Goal: Task Accomplishment & Management: Complete application form

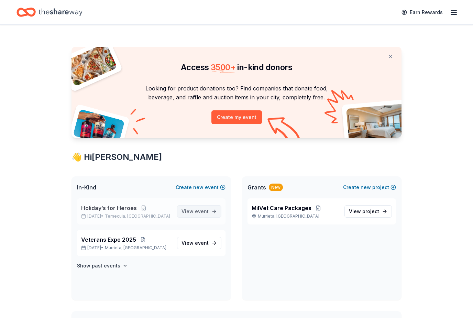
click at [204, 216] on link "View event" at bounding box center [199, 211] width 44 height 12
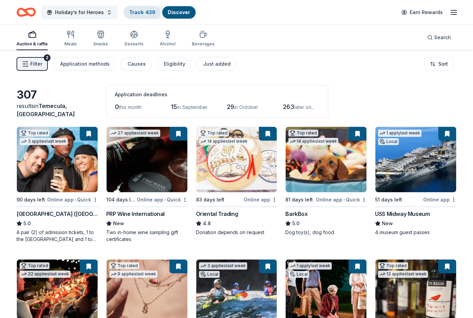
click at [138, 15] on link "Track · 439" at bounding box center [142, 12] width 26 height 6
click at [146, 14] on link "Track · 439" at bounding box center [142, 12] width 26 height 6
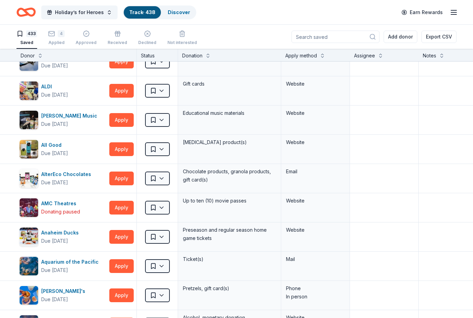
scroll to position [132, 0]
click at [121, 209] on button "Apply" at bounding box center [121, 208] width 24 height 14
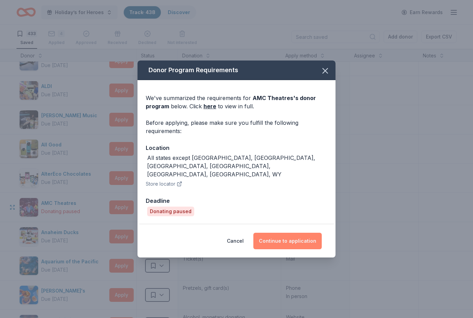
click at [312, 233] on button "Continue to application" at bounding box center [288, 241] width 68 height 17
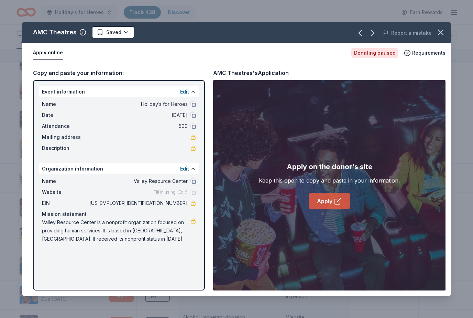
click at [333, 202] on link "Apply" at bounding box center [330, 201] width 42 height 17
click at [444, 35] on icon "button" at bounding box center [441, 33] width 10 height 10
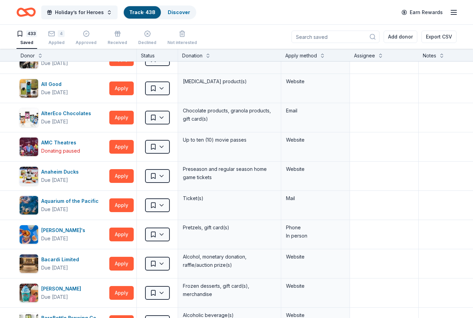
scroll to position [194, 0]
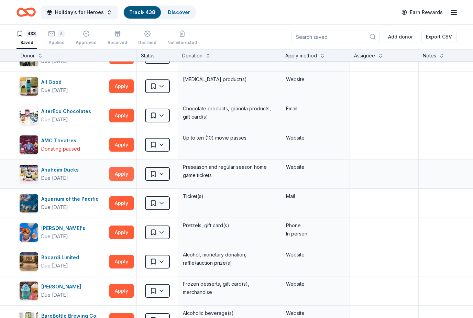
click at [120, 171] on button "Apply" at bounding box center [121, 174] width 24 height 14
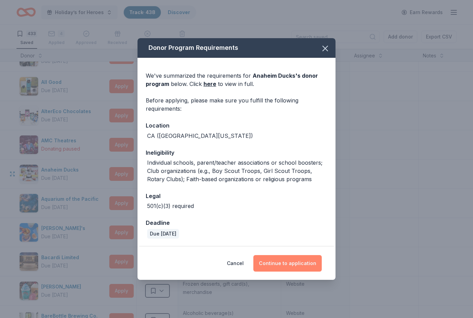
click at [316, 262] on button "Continue to application" at bounding box center [288, 263] width 68 height 17
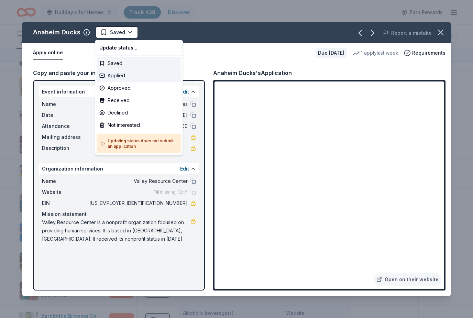
click at [109, 75] on div "Applied" at bounding box center [139, 76] width 85 height 12
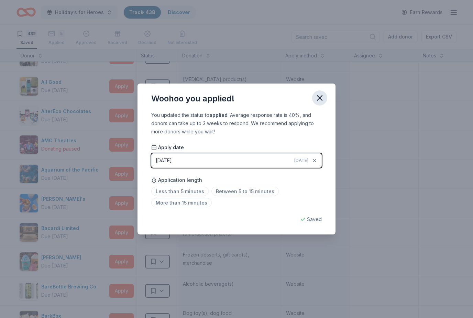
click at [320, 102] on icon "button" at bounding box center [320, 98] width 10 height 10
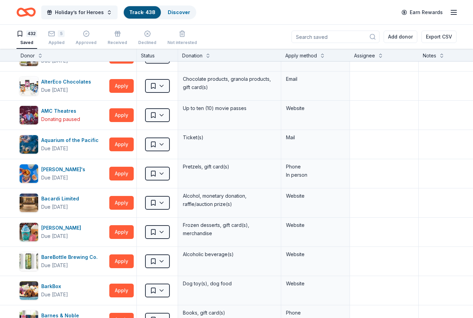
scroll to position [224, 0]
click at [123, 143] on button "Apply" at bounding box center [121, 144] width 24 height 14
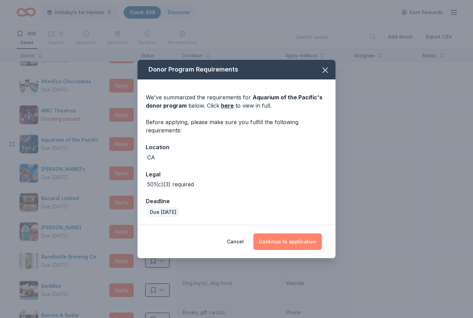
click at [313, 240] on button "Continue to application" at bounding box center [288, 242] width 68 height 17
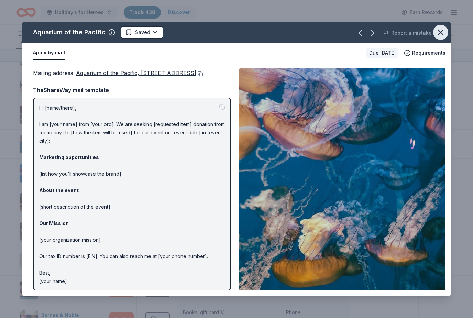
click at [444, 34] on icon "button" at bounding box center [441, 32] width 5 height 5
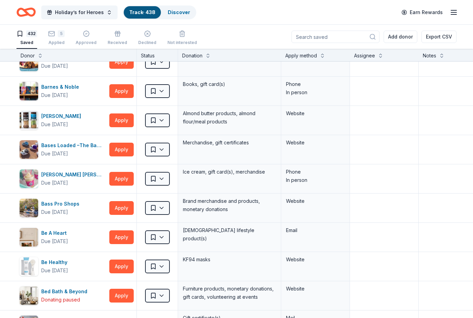
scroll to position [454, 0]
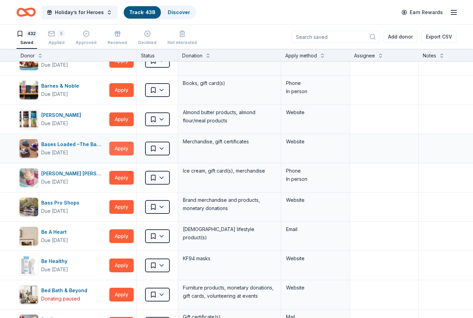
click at [125, 148] on button "Apply" at bounding box center [121, 149] width 24 height 14
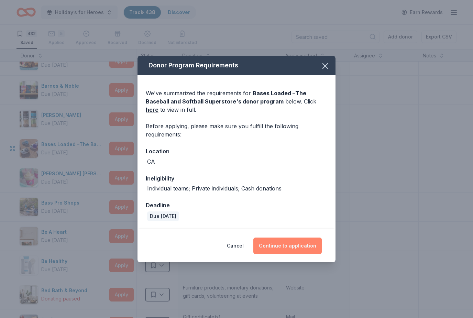
click at [320, 246] on button "Continue to application" at bounding box center [288, 246] width 68 height 17
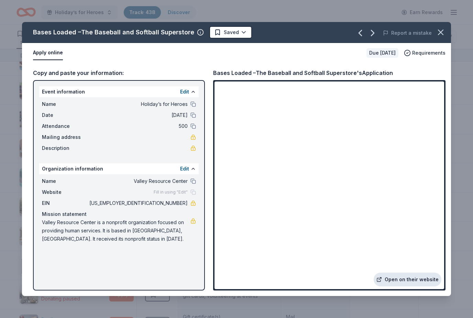
click at [422, 279] on link "Open on their website" at bounding box center [408, 280] width 68 height 14
click at [439, 38] on button "button" at bounding box center [441, 32] width 15 height 15
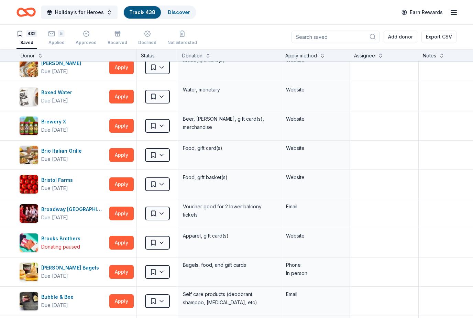
scroll to position [1237, 0]
